Goal: Task Accomplishment & Management: Use online tool/utility

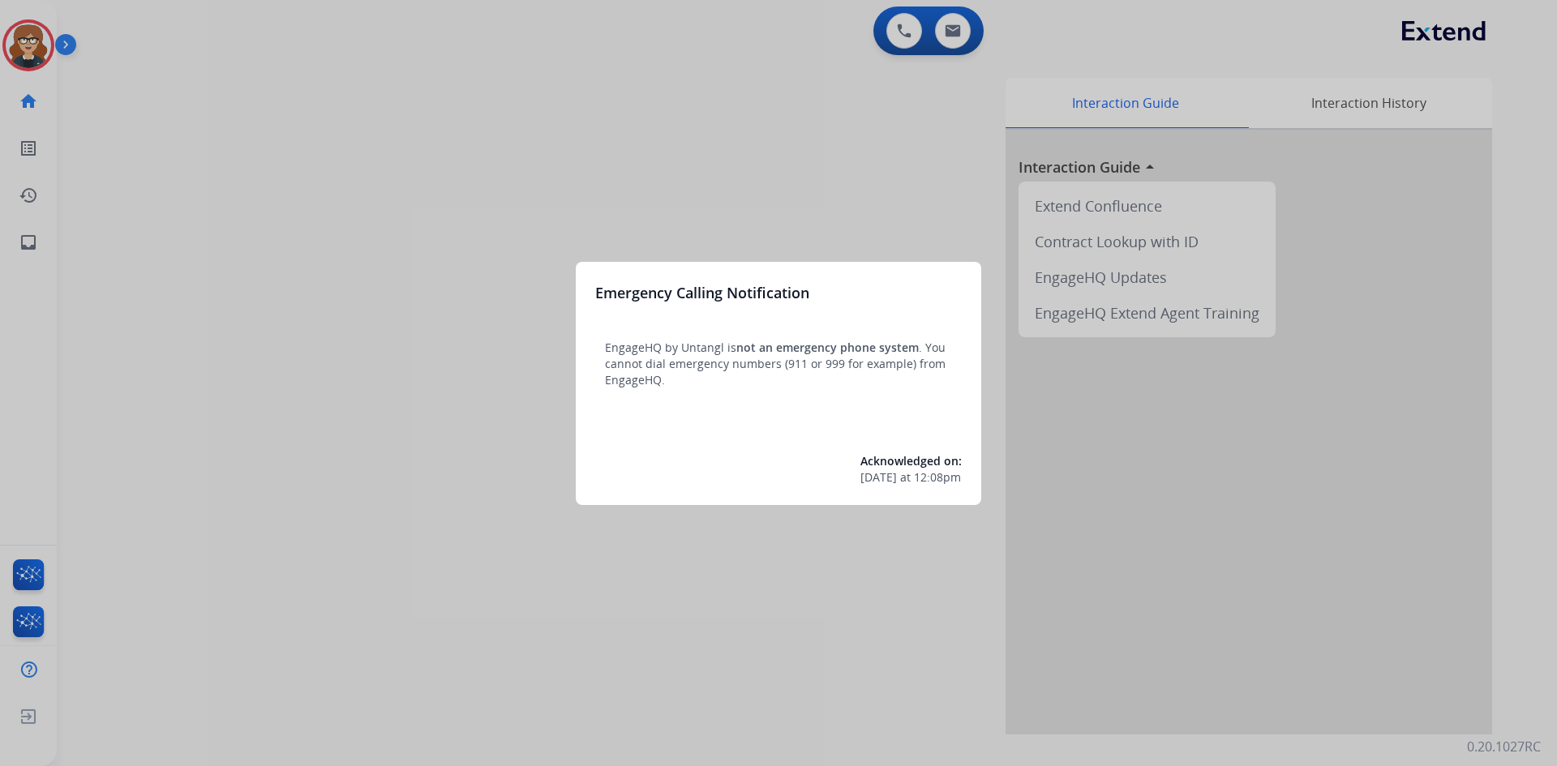
click at [425, 359] on div at bounding box center [778, 383] width 1557 height 766
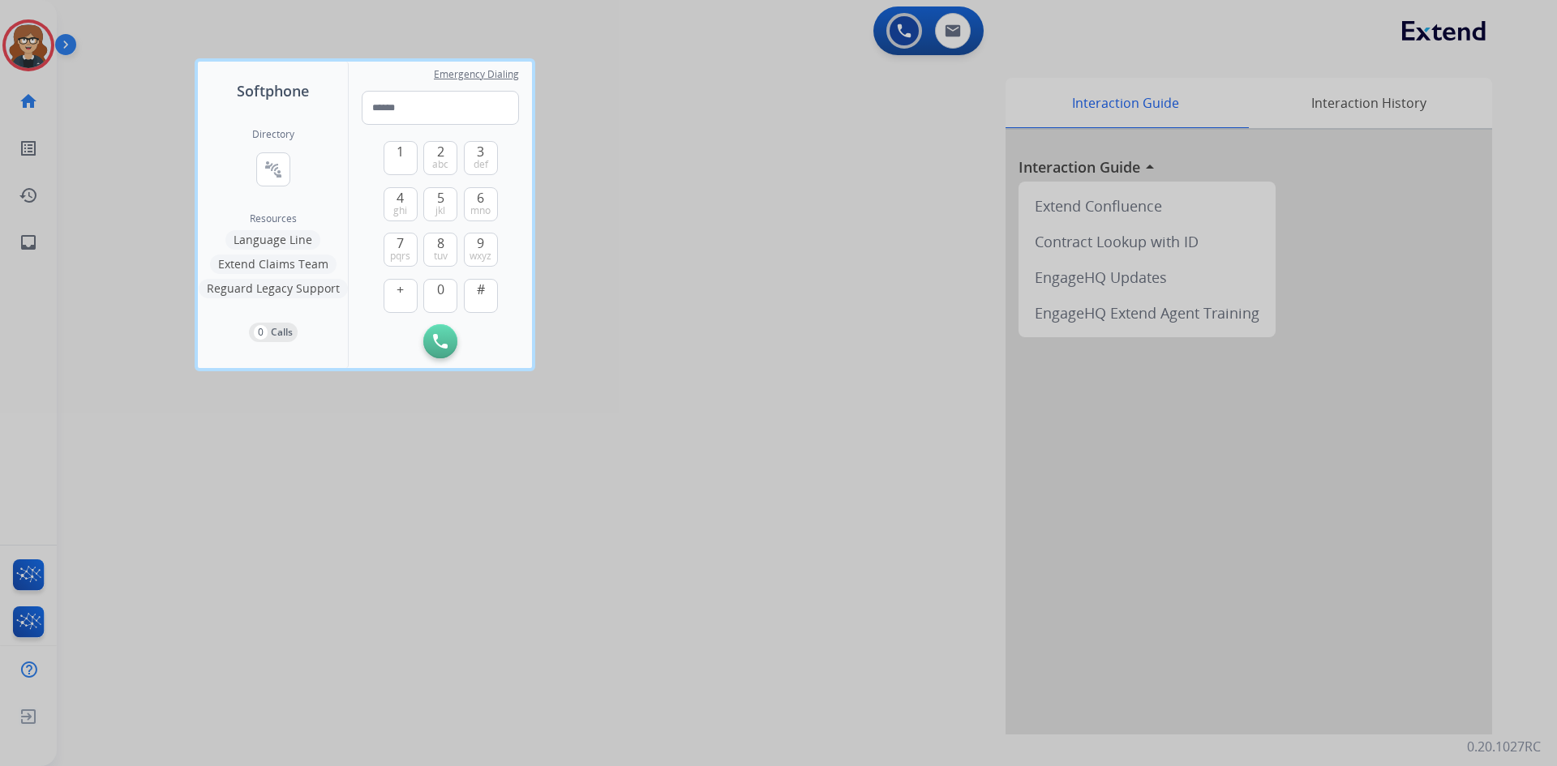
click at [8, 41] on div at bounding box center [778, 383] width 1557 height 766
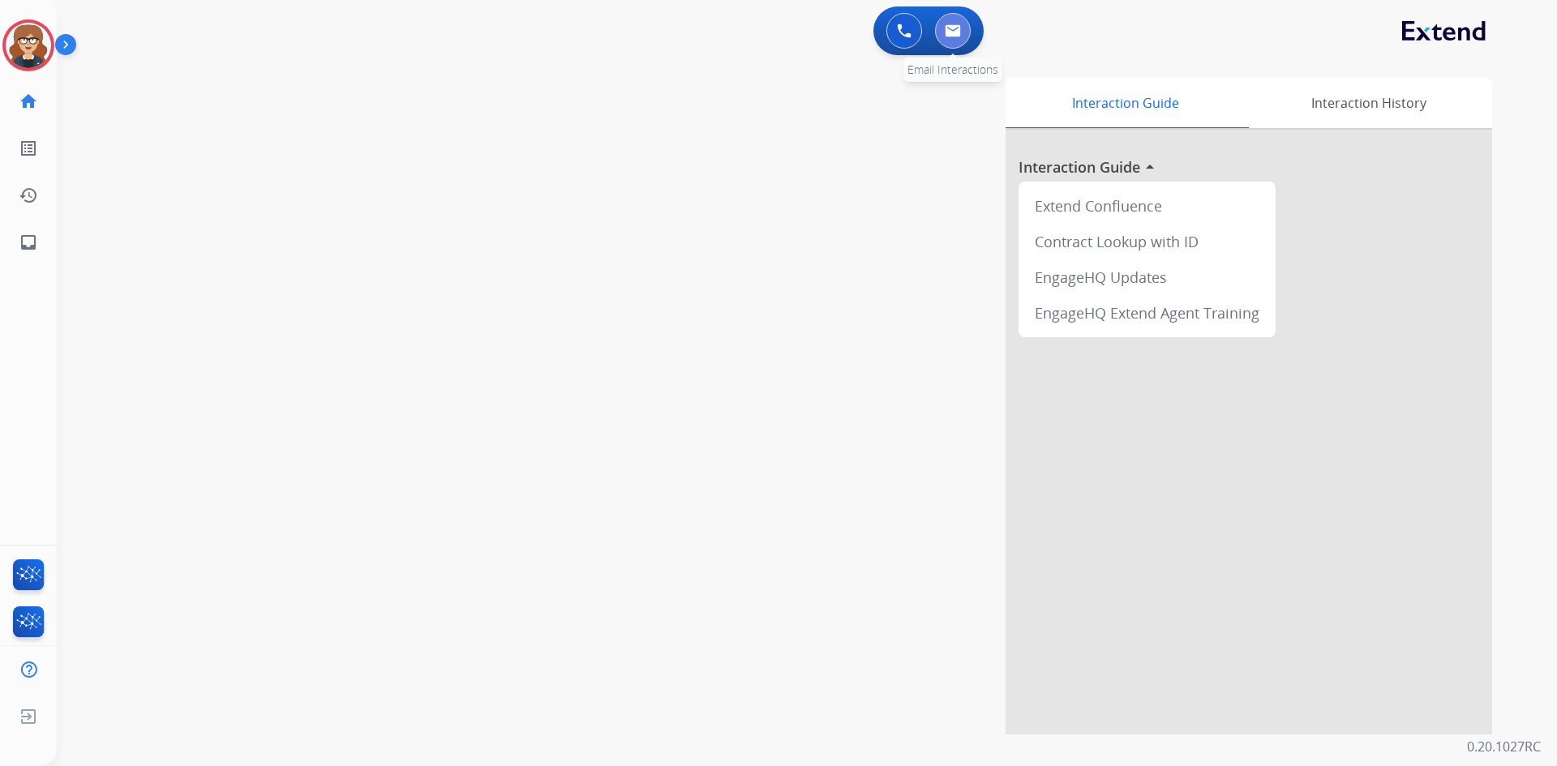
click at [957, 19] on button at bounding box center [953, 31] width 36 height 36
select select "**********"
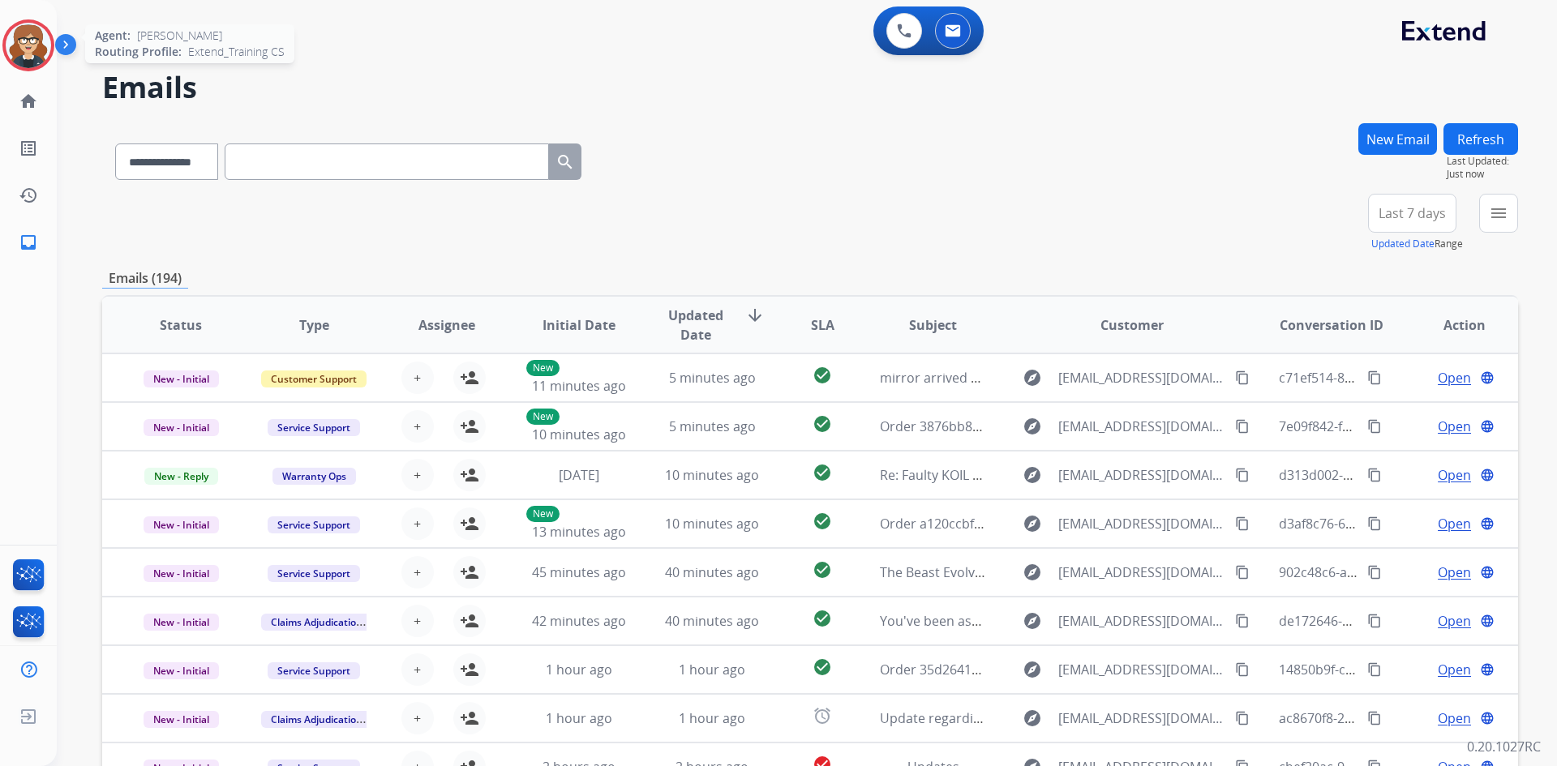
click at [9, 34] on img at bounding box center [28, 45] width 45 height 45
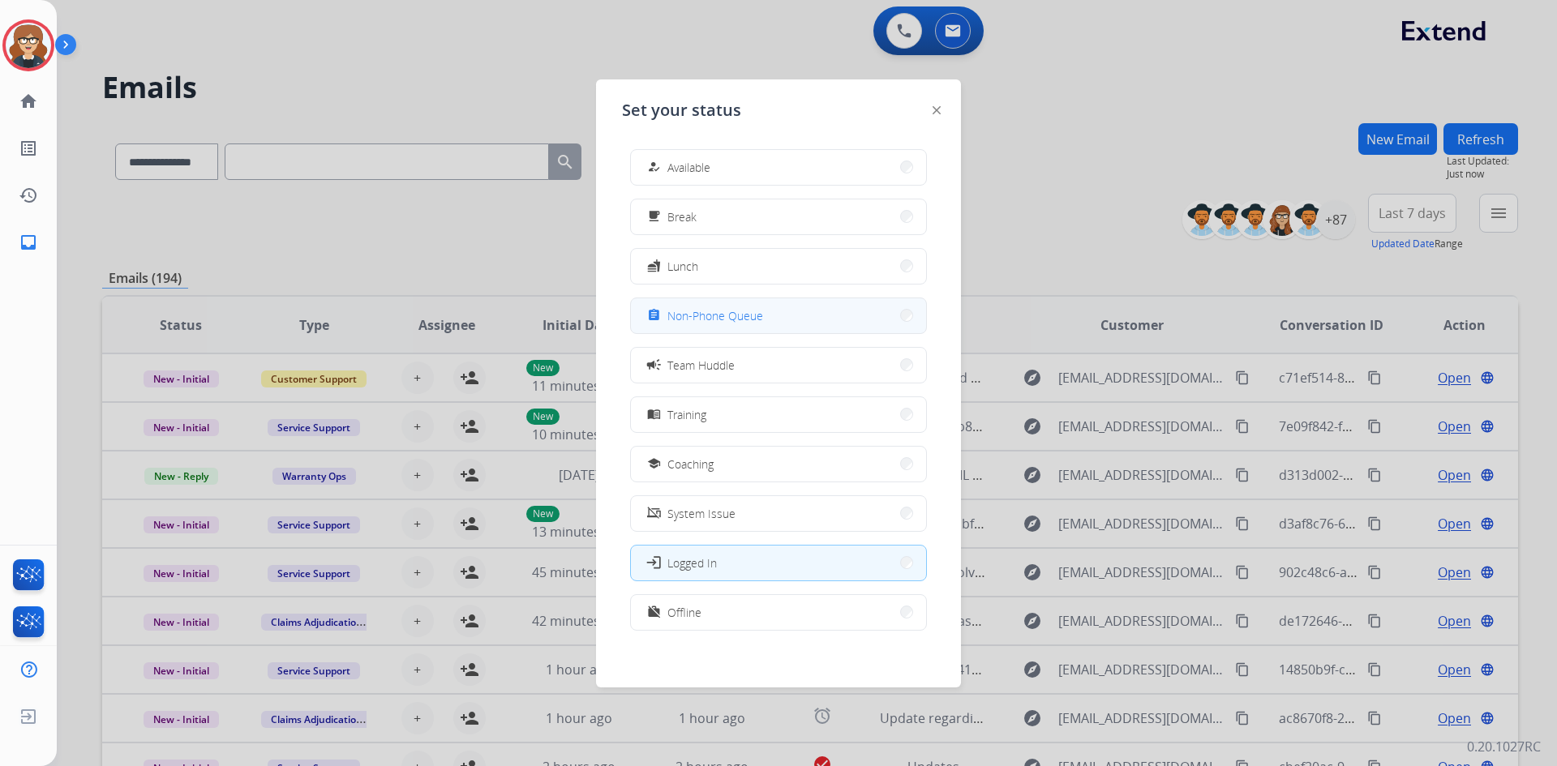
click at [745, 316] on span "Non-Phone Queue" at bounding box center [716, 315] width 96 height 17
